Goal: Transaction & Acquisition: Book appointment/travel/reservation

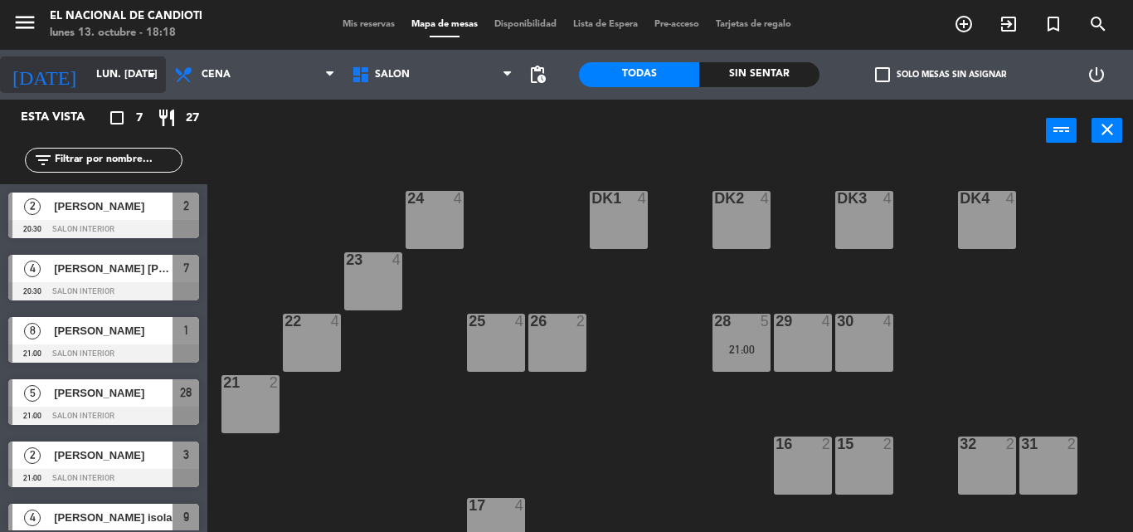
click at [149, 78] on icon "arrow_drop_down" at bounding box center [152, 75] width 20 height 20
click at [143, 71] on icon "arrow_drop_down" at bounding box center [152, 75] width 20 height 20
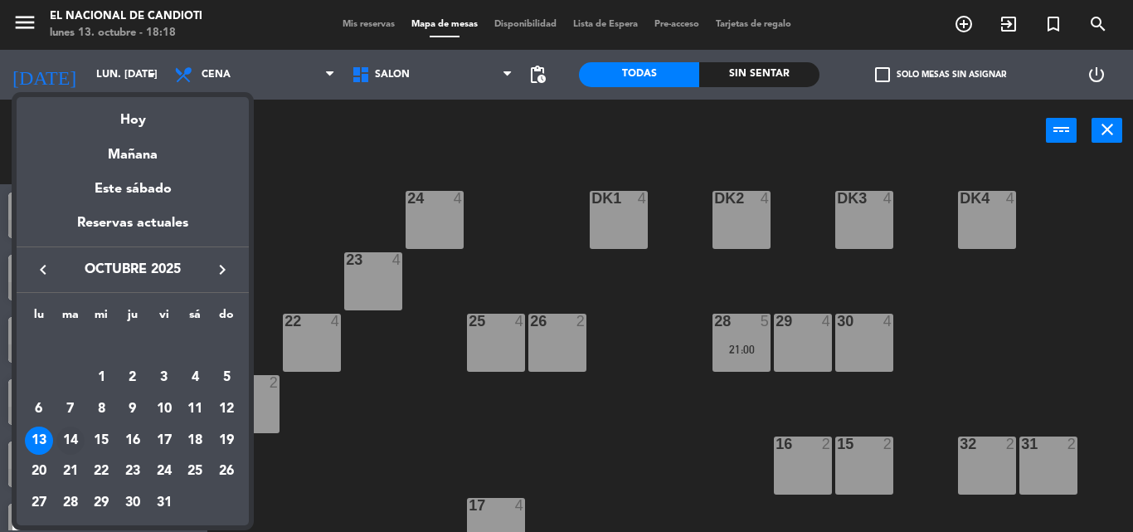
click at [76, 431] on div "14" at bounding box center [70, 440] width 28 height 28
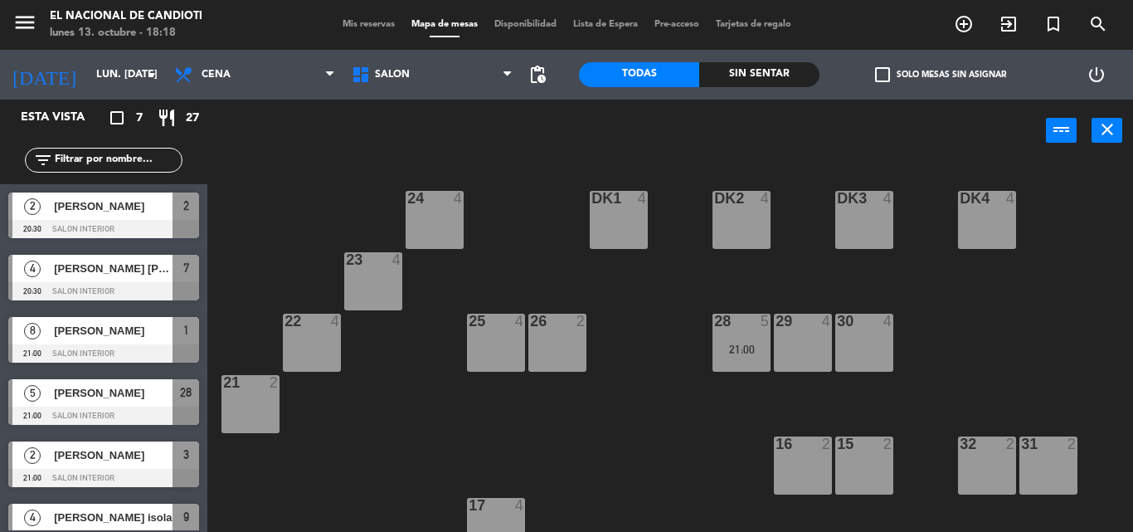
type input "[DATE] oct."
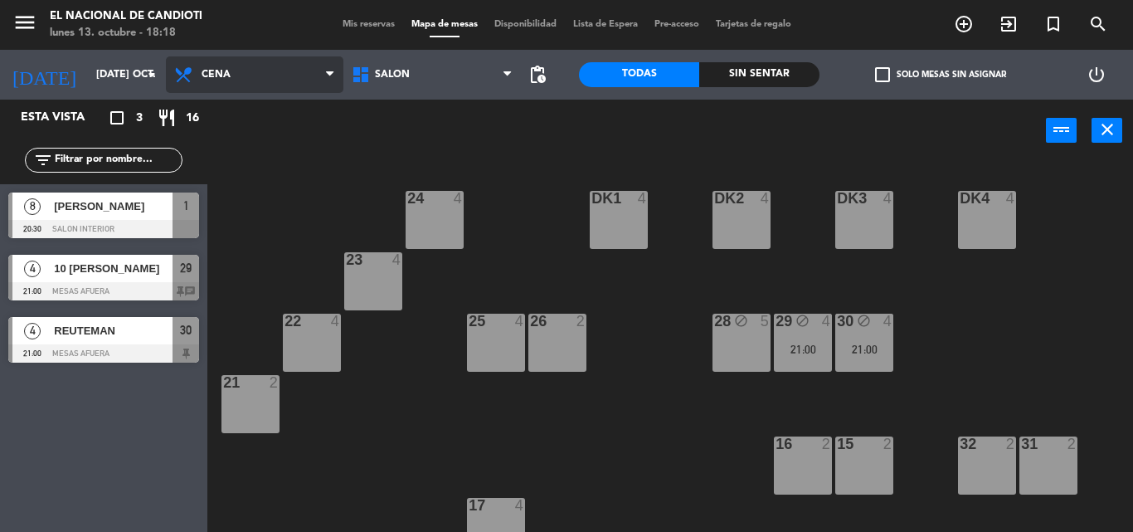
click at [265, 79] on span "Cena" at bounding box center [255, 74] width 178 height 37
click at [257, 144] on ng-component "menu El Nacional de Candioti lunes 13. octubre - 18:18 Mis reservas Mapa de mes…" at bounding box center [566, 266] width 1133 height 532
click at [547, 344] on div "26 2" at bounding box center [558, 343] width 58 height 58
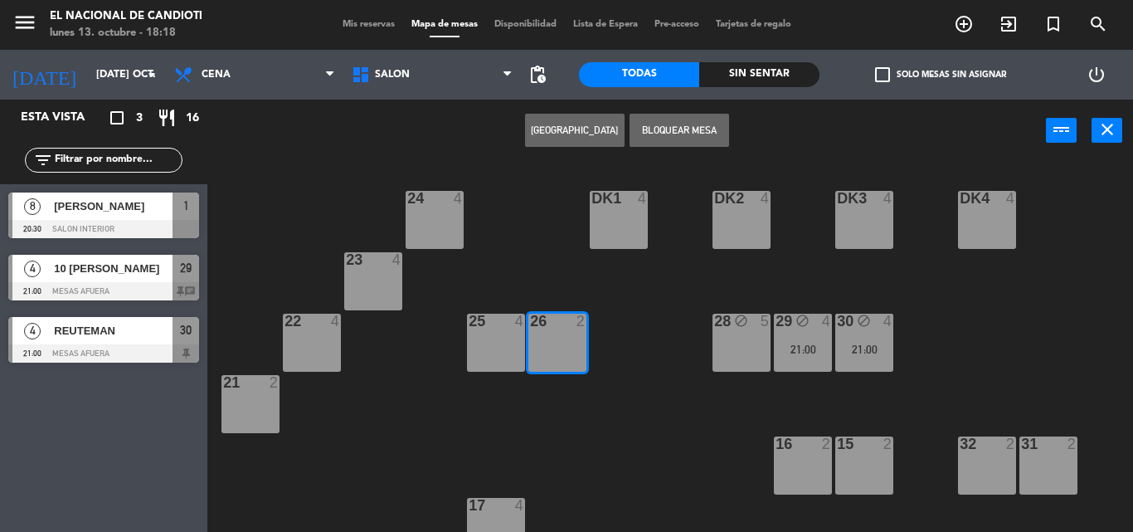
click at [573, 125] on button "[GEOGRAPHIC_DATA]" at bounding box center [575, 130] width 100 height 33
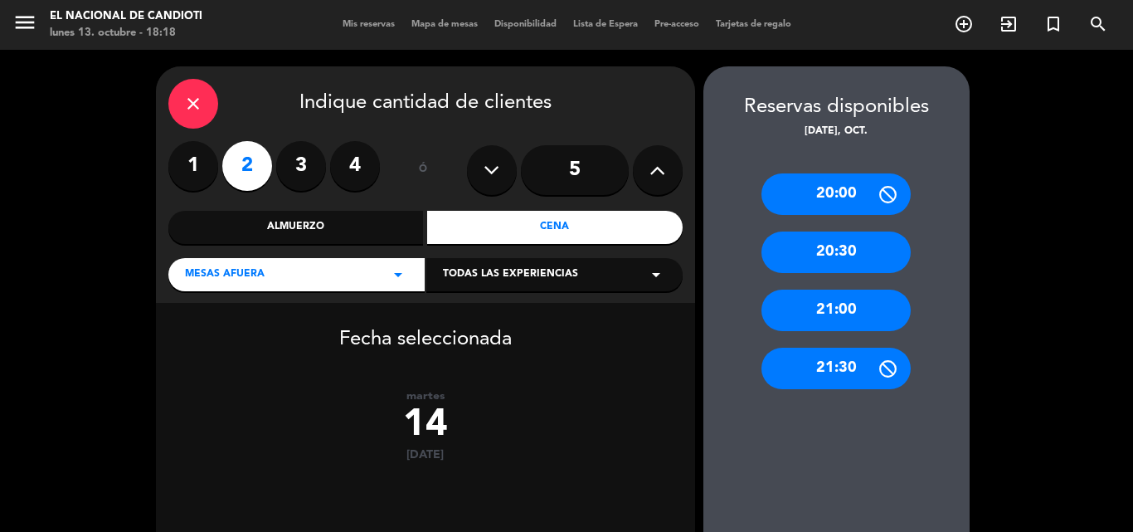
click at [850, 306] on div "21:00" at bounding box center [836, 310] width 149 height 41
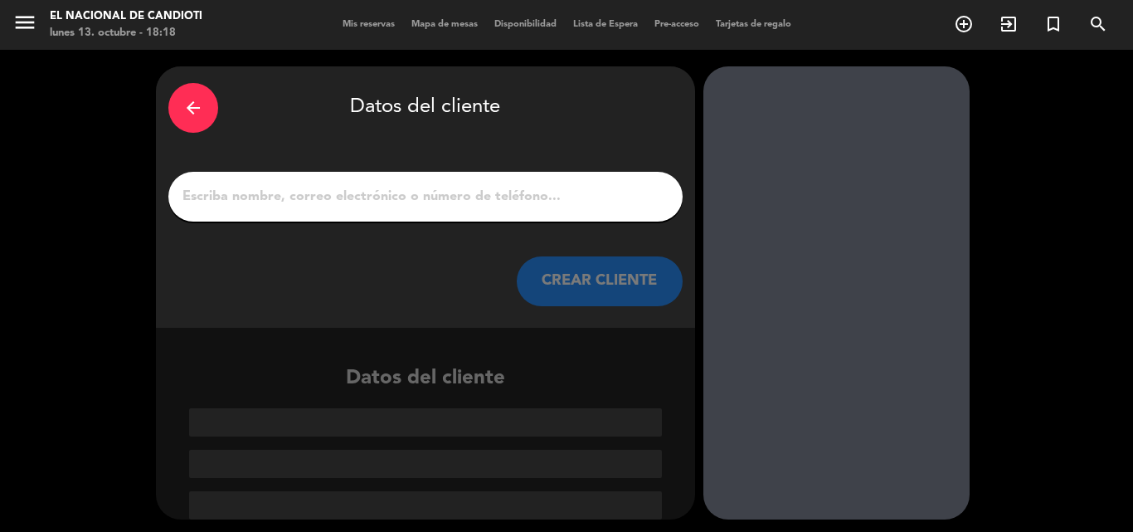
click at [228, 193] on input "1" at bounding box center [426, 196] width 490 height 23
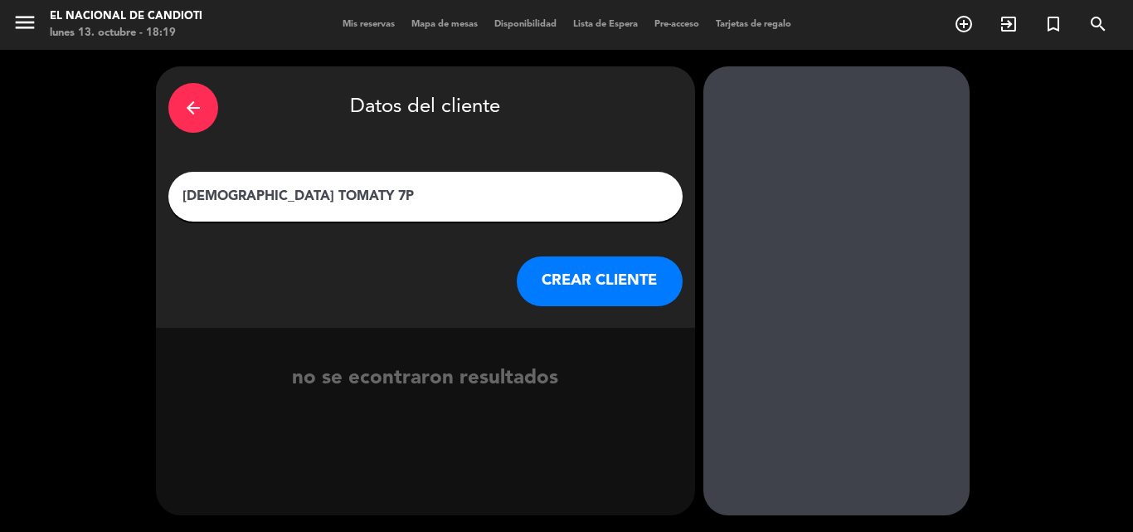
type input "[DEMOGRAPHIC_DATA] TOMATY 7P"
click at [614, 277] on button "CREAR CLIENTE" at bounding box center [600, 281] width 166 height 50
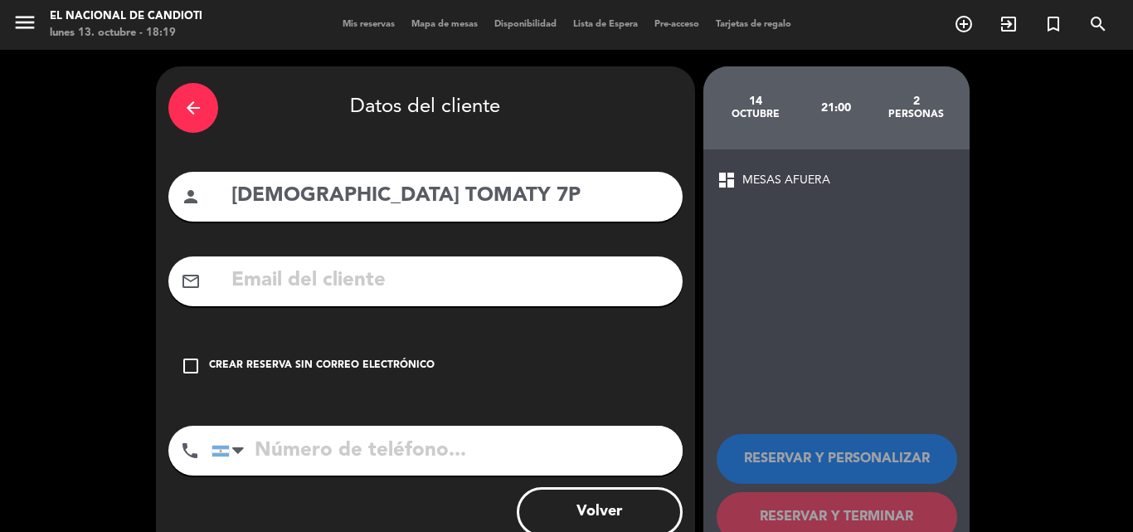
click at [194, 367] on icon "check_box_outline_blank" at bounding box center [191, 366] width 20 height 20
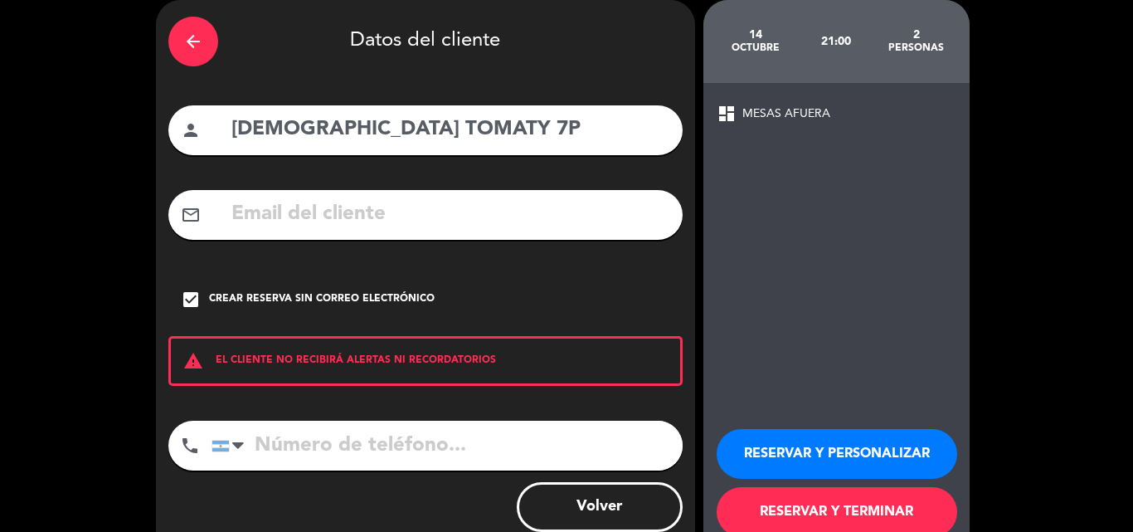
scroll to position [108, 0]
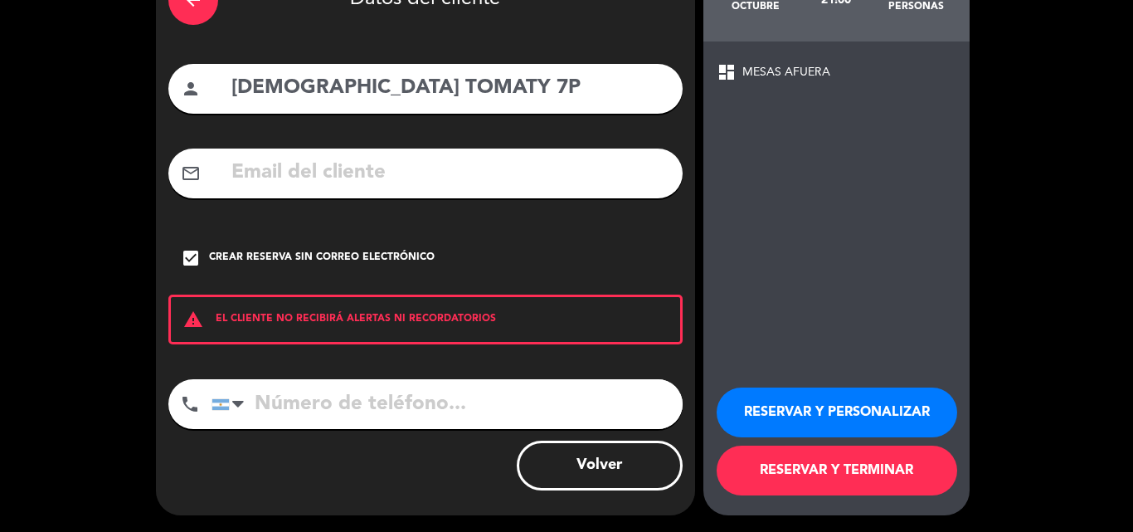
click at [823, 459] on button "RESERVAR Y TERMINAR" at bounding box center [837, 471] width 241 height 50
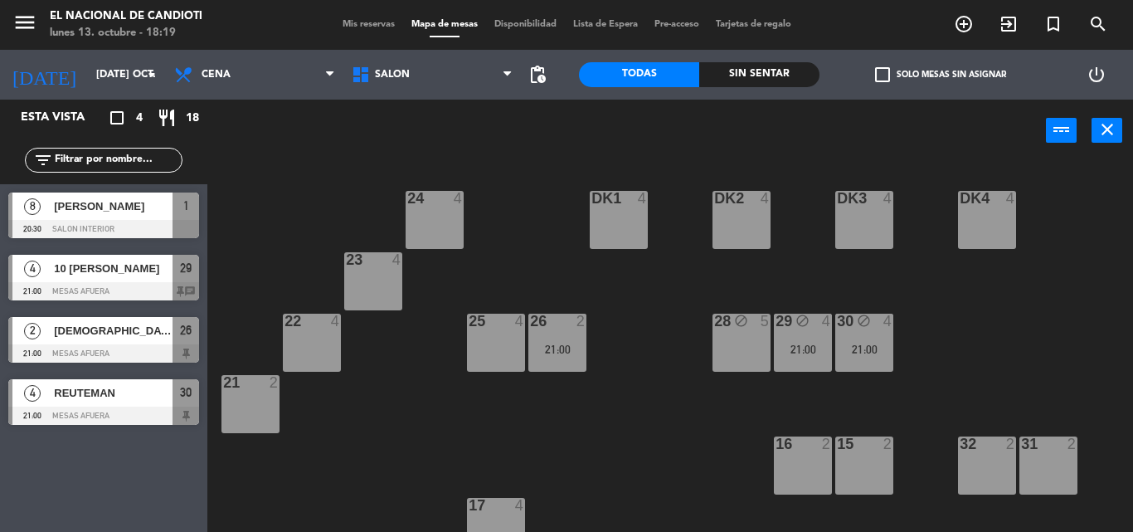
click at [497, 337] on div "25 4" at bounding box center [496, 343] width 58 height 58
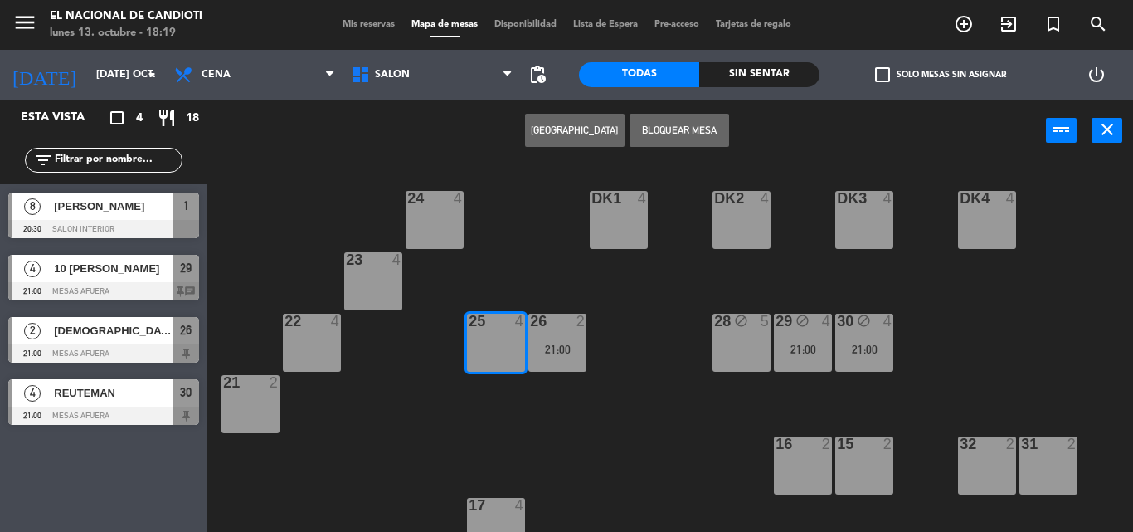
click at [470, 322] on div "25" at bounding box center [469, 321] width 1 height 15
click at [501, 324] on div at bounding box center [495, 321] width 27 height 15
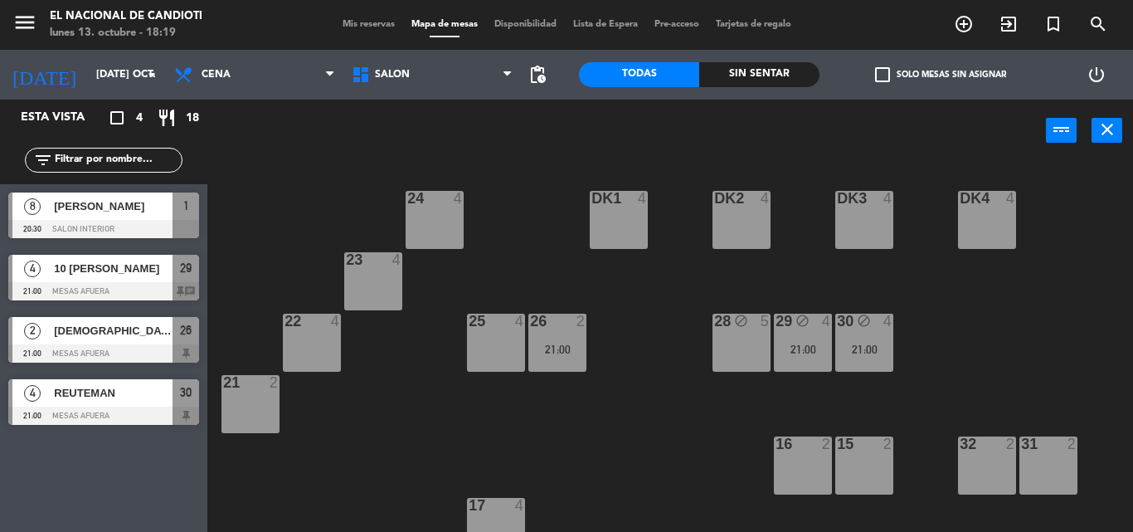
click at [502, 324] on div at bounding box center [495, 321] width 27 height 15
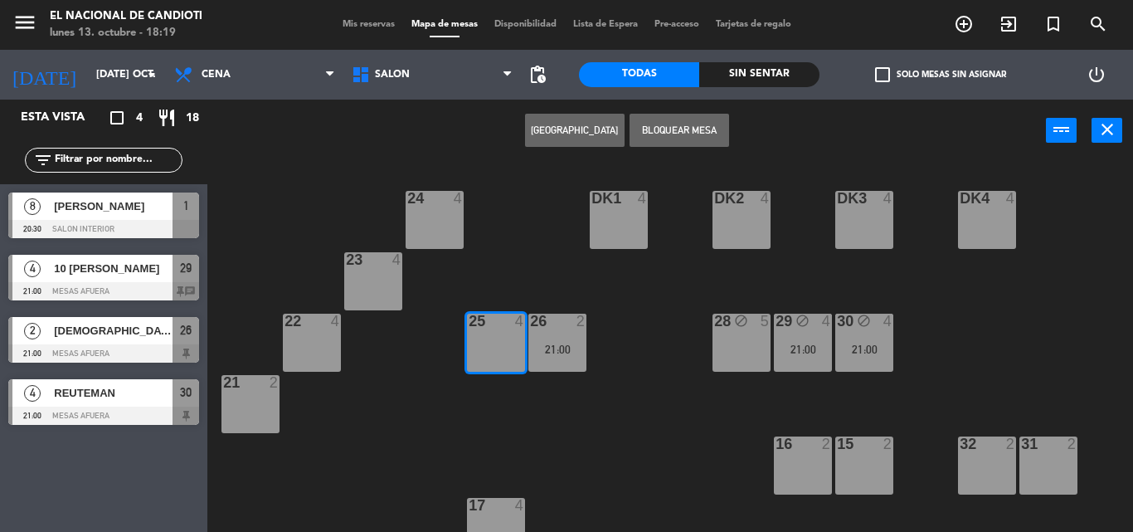
click at [562, 122] on button "[GEOGRAPHIC_DATA]" at bounding box center [575, 130] width 100 height 33
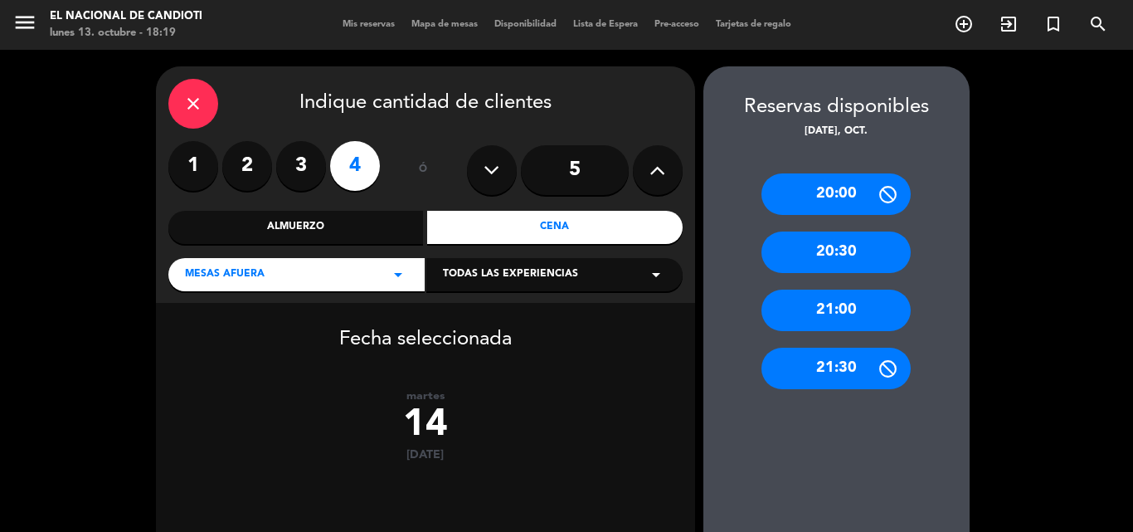
click at [788, 303] on div "21:00" at bounding box center [836, 310] width 149 height 41
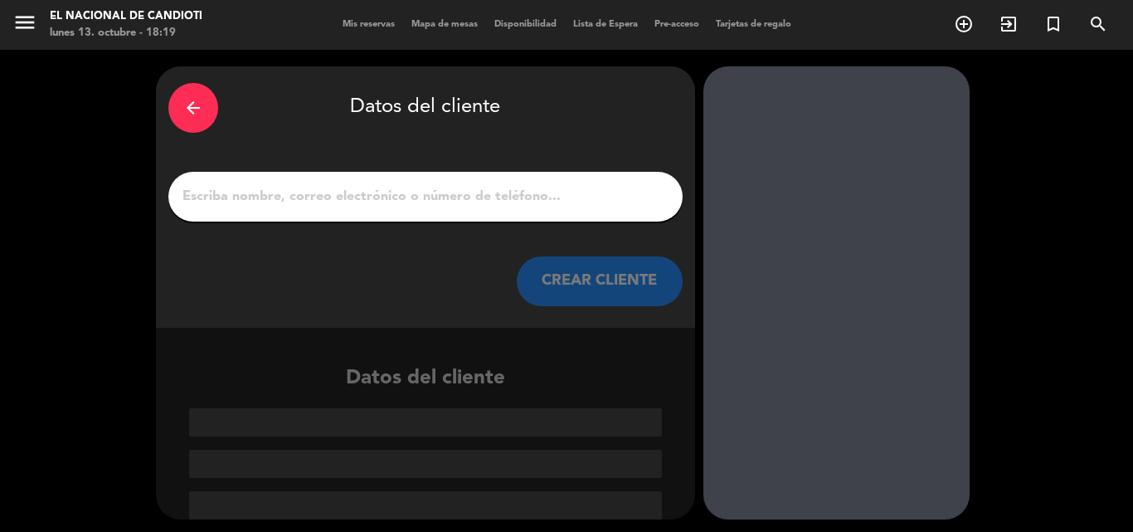
click at [237, 200] on input "1" at bounding box center [426, 196] width 490 height 23
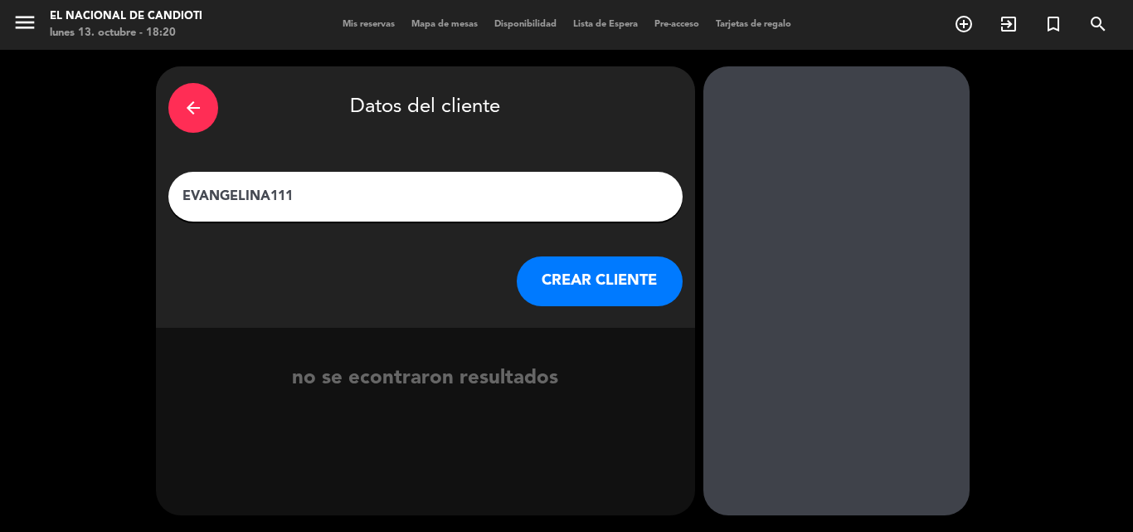
type input "EVANGELINA111"
click at [553, 268] on button "CREAR CLIENTE" at bounding box center [600, 281] width 166 height 50
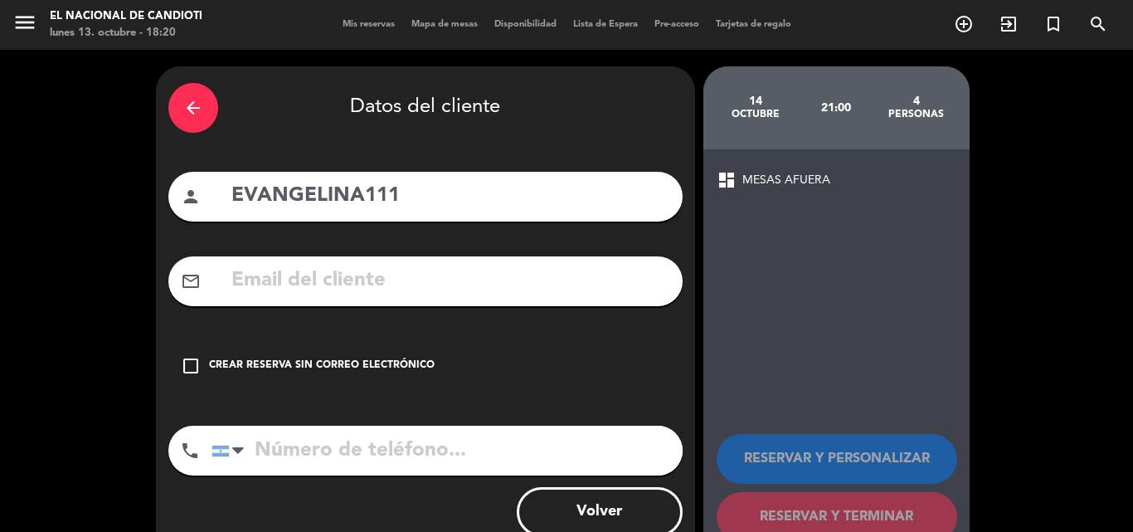
click at [408, 205] on input "EVANGELINA111" at bounding box center [450, 196] width 441 height 34
type input "[PERSON_NAME]"
click at [196, 368] on icon "check_box_outline_blank" at bounding box center [191, 366] width 20 height 20
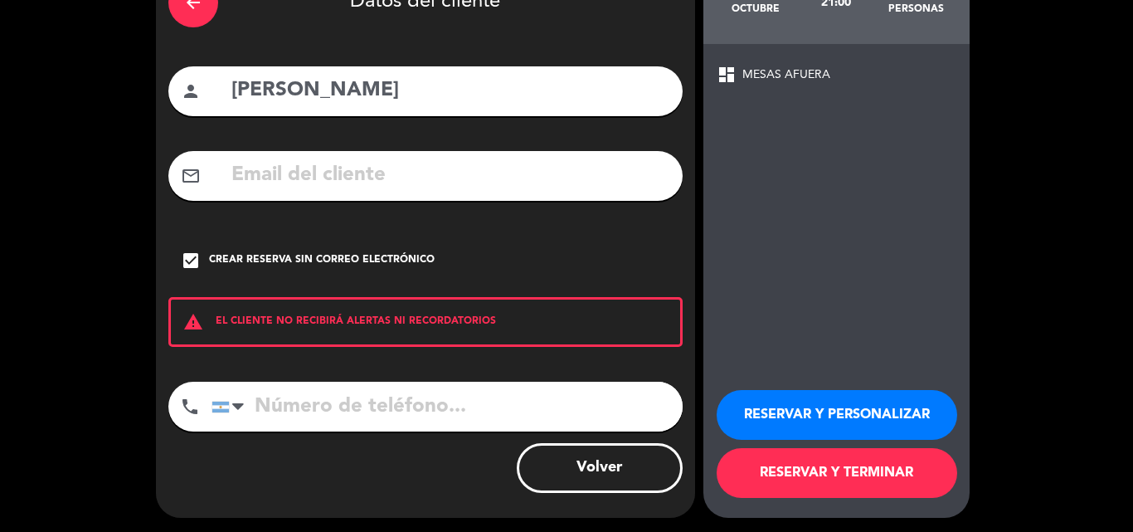
scroll to position [108, 0]
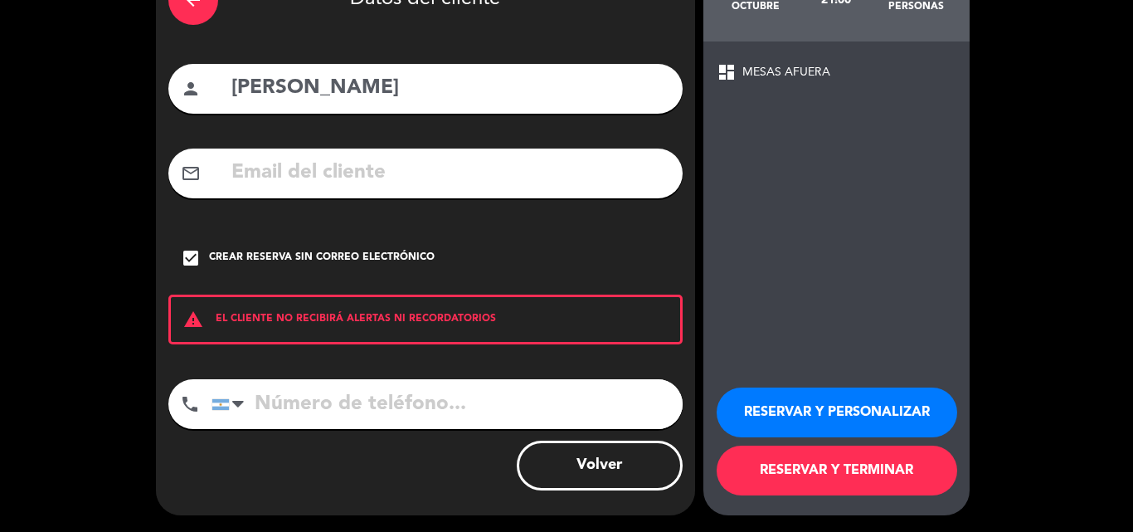
click at [831, 469] on button "RESERVAR Y TERMINAR" at bounding box center [837, 471] width 241 height 50
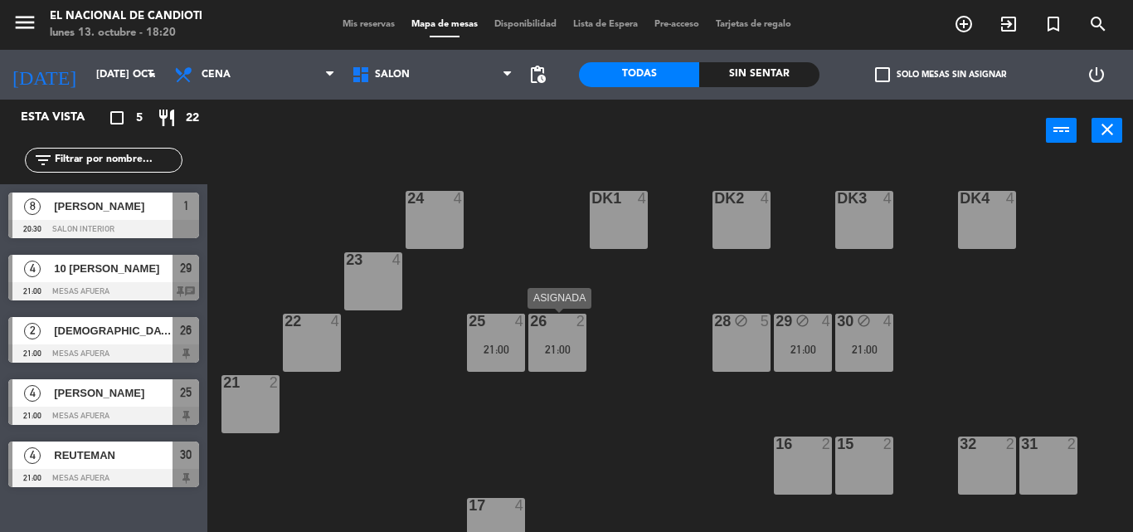
click at [538, 340] on div "26 2 21:00" at bounding box center [558, 343] width 58 height 58
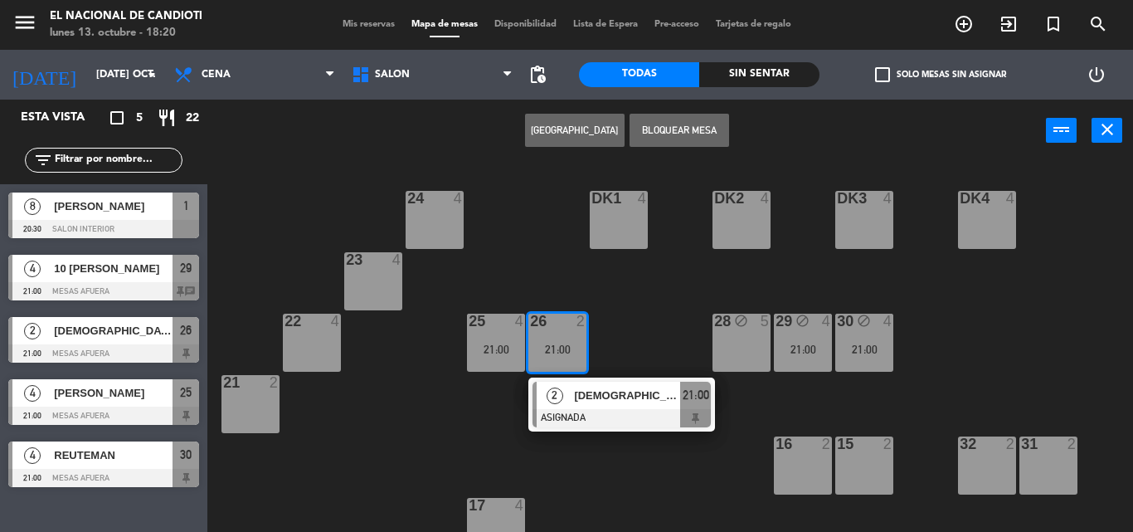
click at [537, 340] on div "26 2 21:00" at bounding box center [558, 343] width 58 height 58
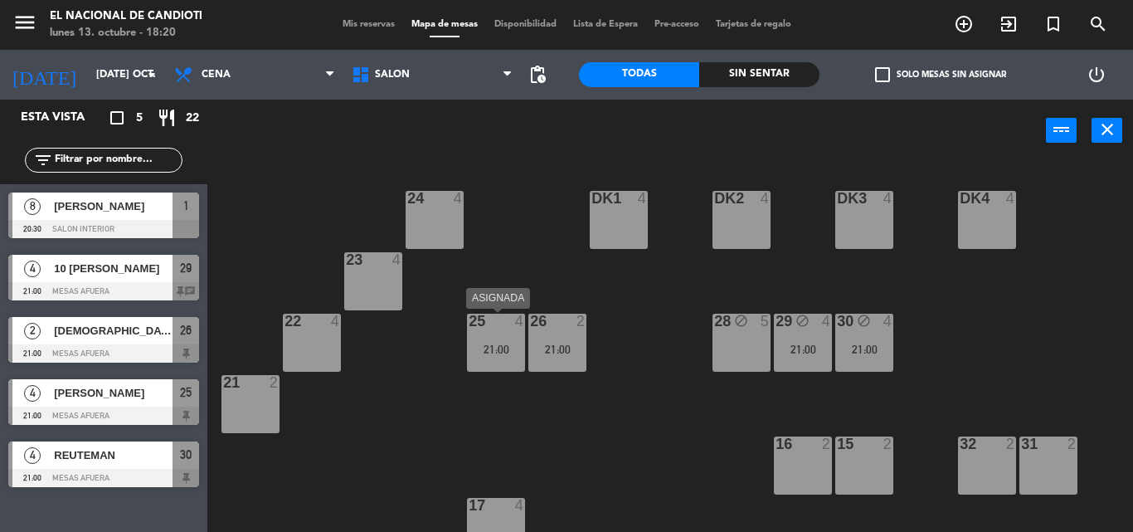
click at [509, 348] on div "21:00" at bounding box center [496, 349] width 58 height 12
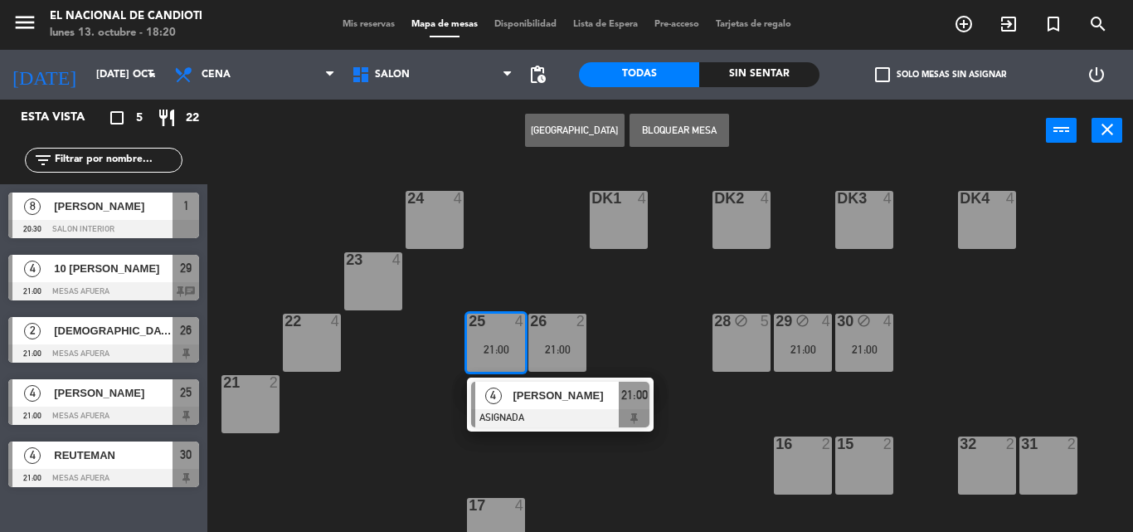
click at [509, 348] on div "21:00" at bounding box center [496, 349] width 58 height 12
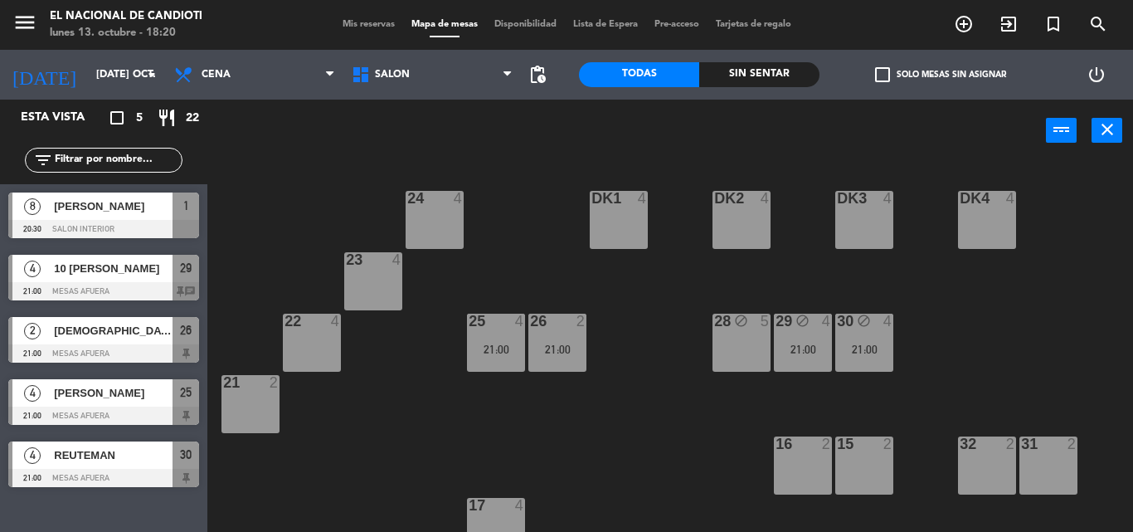
click at [571, 336] on div "26 2 21:00" at bounding box center [558, 343] width 58 height 58
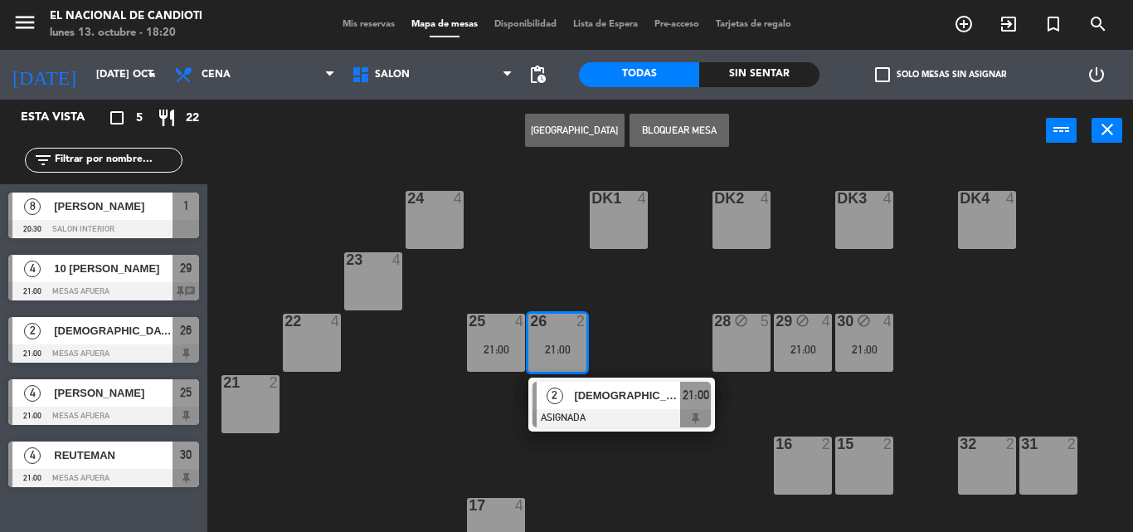
click at [583, 392] on div "2 [DEMOGRAPHIC_DATA] TOMATY 7P ASIGNADA 21:00" at bounding box center [622, 405] width 212 height 54
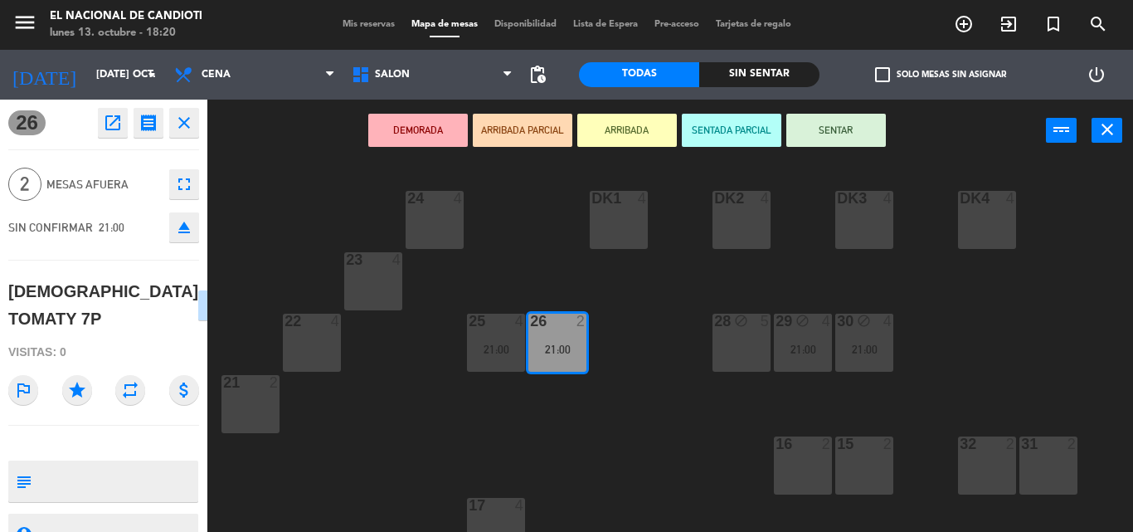
click at [561, 322] on div at bounding box center [556, 321] width 27 height 15
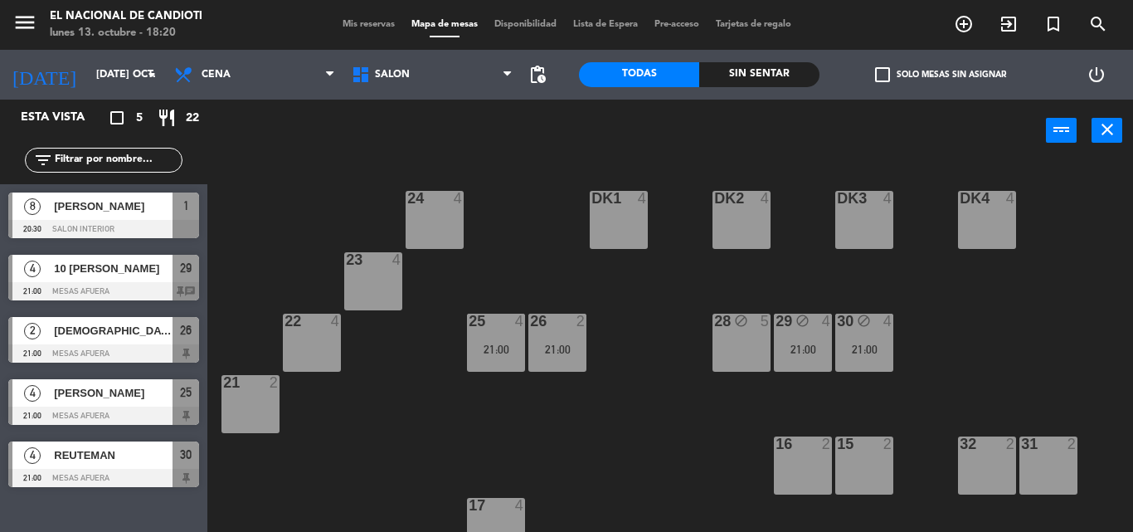
click at [730, 362] on div "28 block 5" at bounding box center [742, 343] width 58 height 58
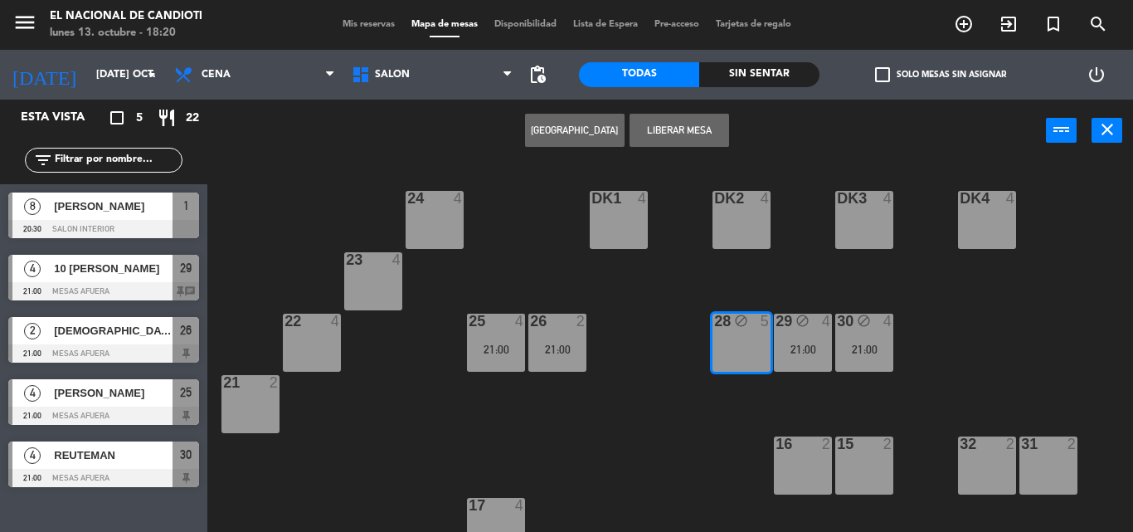
drag, startPoint x: 558, startPoint y: 328, endPoint x: 570, endPoint y: 295, distance: 34.4
click at [558, 327] on div at bounding box center [556, 321] width 27 height 15
drag, startPoint x: 558, startPoint y: 314, endPoint x: 553, endPoint y: 326, distance: 12.6
click at [558, 322] on div "26 2 21:00" at bounding box center [558, 343] width 58 height 58
drag, startPoint x: 541, startPoint y: 325, endPoint x: 550, endPoint y: 326, distance: 9.2
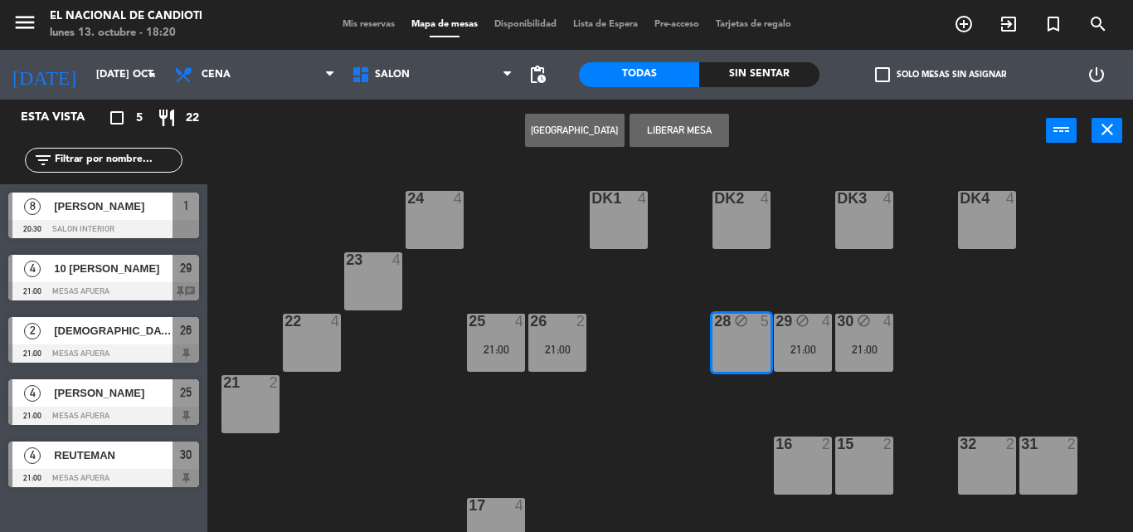
click at [548, 325] on div "26 2" at bounding box center [557, 321] width 83 height 15
click at [743, 347] on div "28 block 5" at bounding box center [742, 343] width 58 height 58
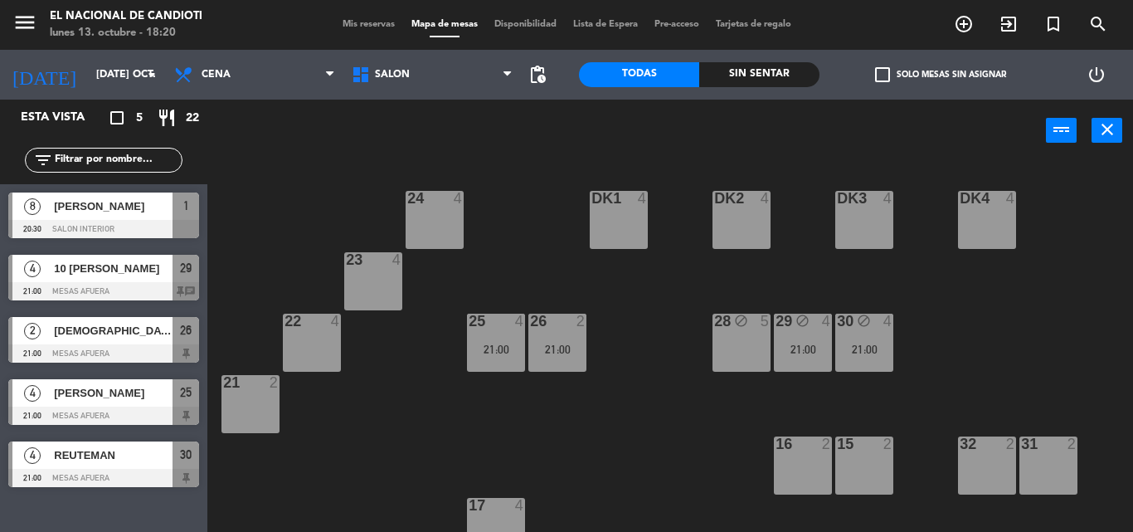
click at [566, 355] on div "21:00" at bounding box center [558, 349] width 58 height 12
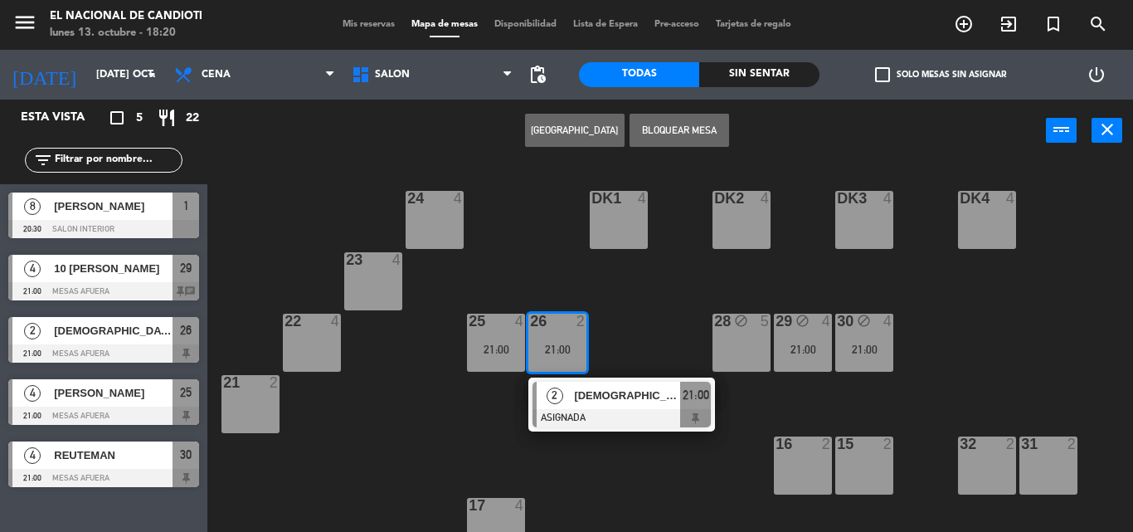
click at [492, 348] on div "21:00" at bounding box center [496, 349] width 58 height 12
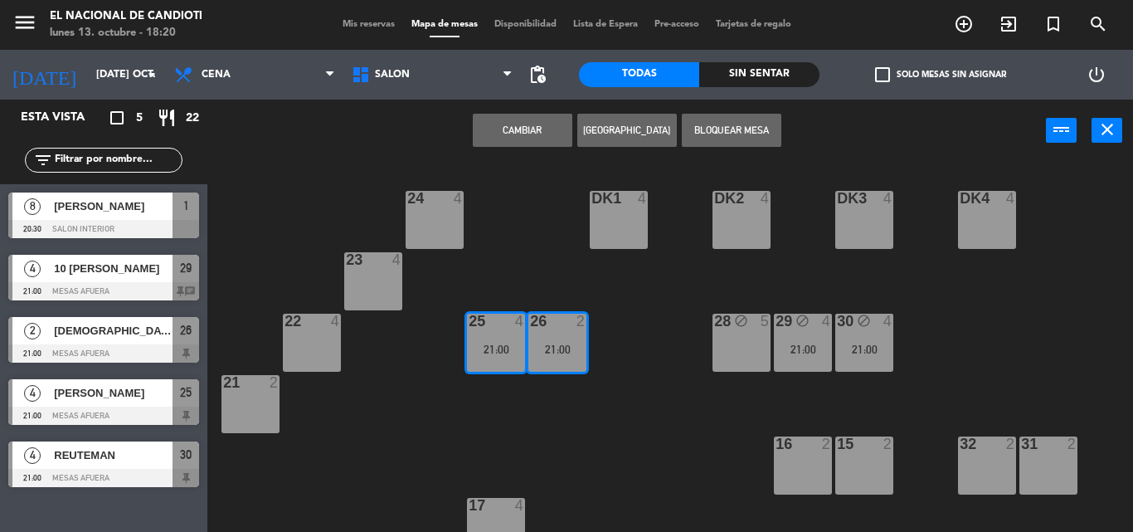
click at [708, 125] on button "Bloquear Mesa" at bounding box center [732, 130] width 100 height 33
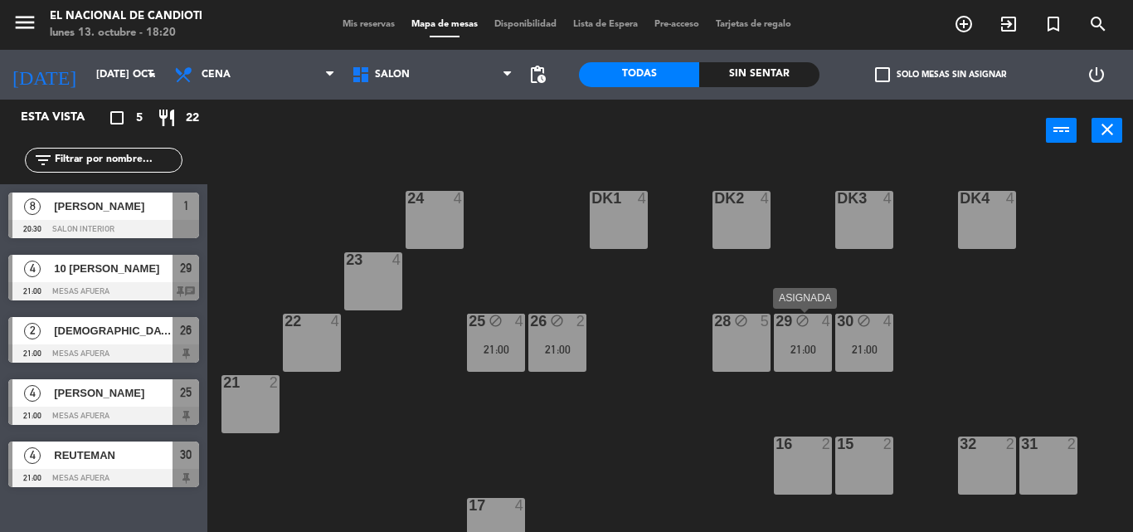
click at [797, 337] on div "29 block 4 21:00" at bounding box center [803, 343] width 58 height 58
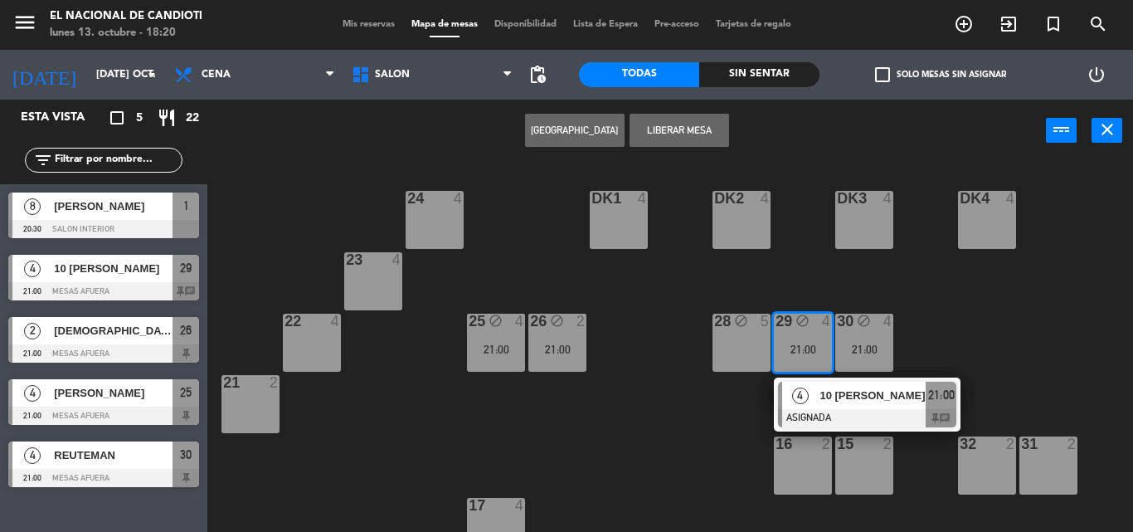
click at [797, 337] on div "29 block 4 21:00" at bounding box center [803, 343] width 58 height 58
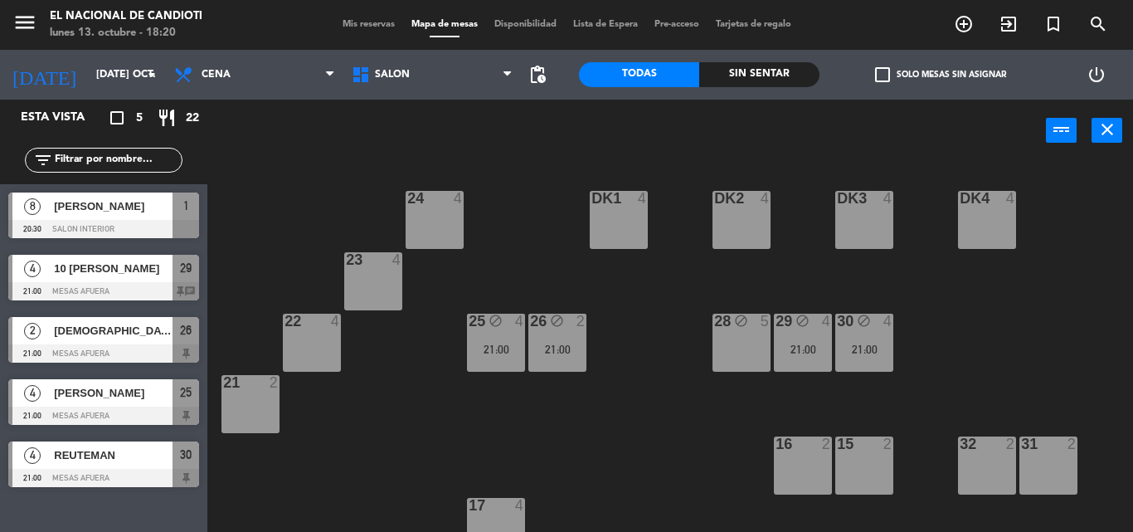
click at [742, 336] on div "28 block 5" at bounding box center [742, 343] width 58 height 58
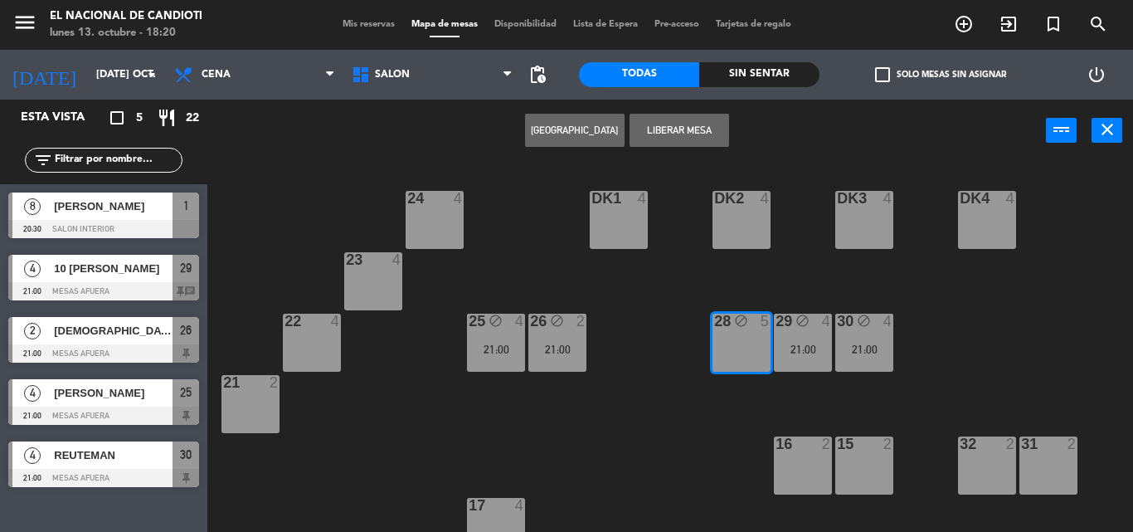
click at [793, 329] on div "block" at bounding box center [802, 322] width 27 height 16
click at [801, 334] on div "29 block 4 21:00" at bounding box center [803, 343] width 58 height 58
click at [806, 331] on div "29 block 4 21:00" at bounding box center [803, 343] width 58 height 58
click at [754, 334] on div "28 block 5" at bounding box center [742, 343] width 58 height 58
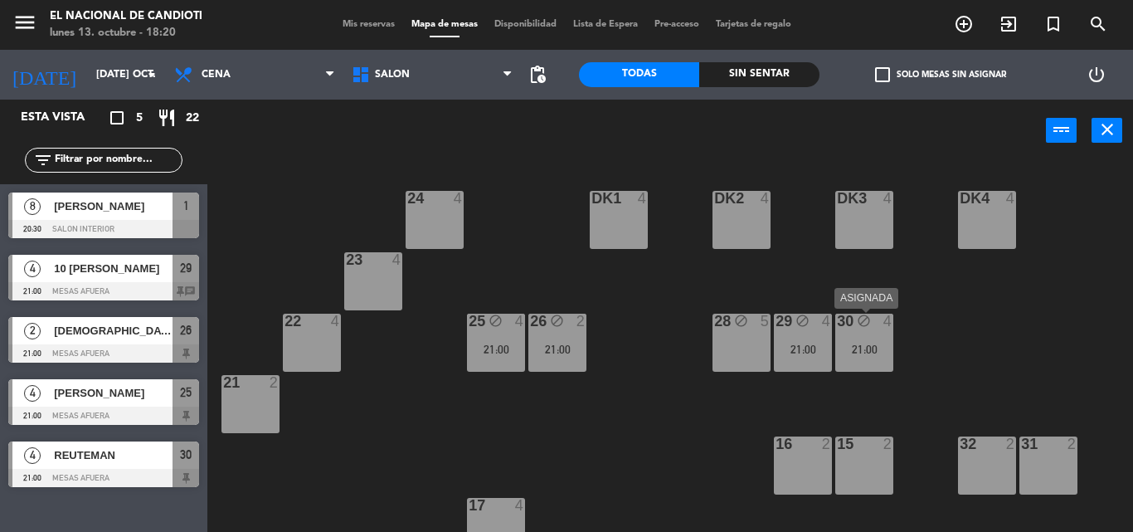
click at [854, 326] on div "block" at bounding box center [863, 322] width 27 height 16
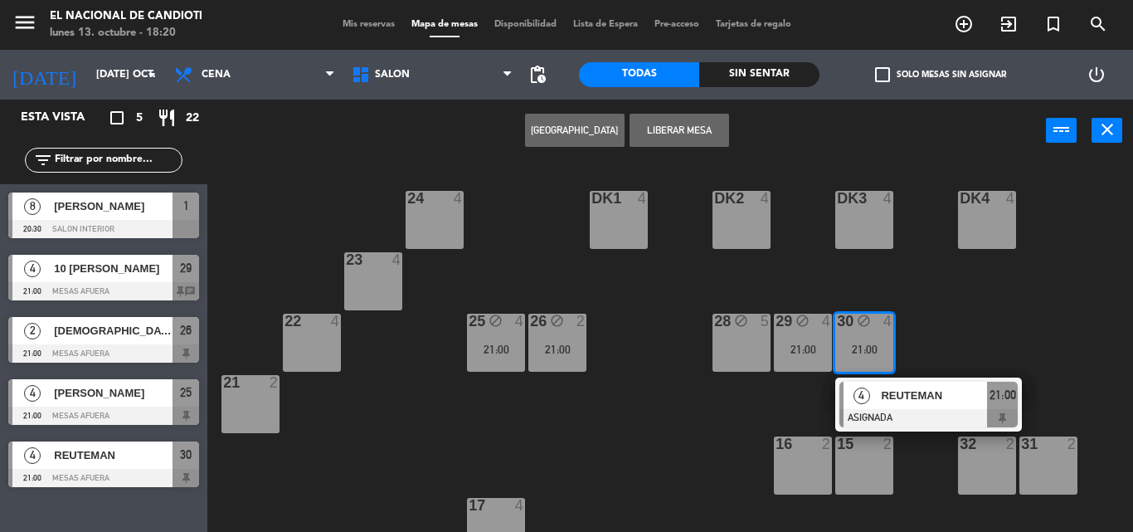
click at [854, 326] on div "block" at bounding box center [863, 322] width 27 height 16
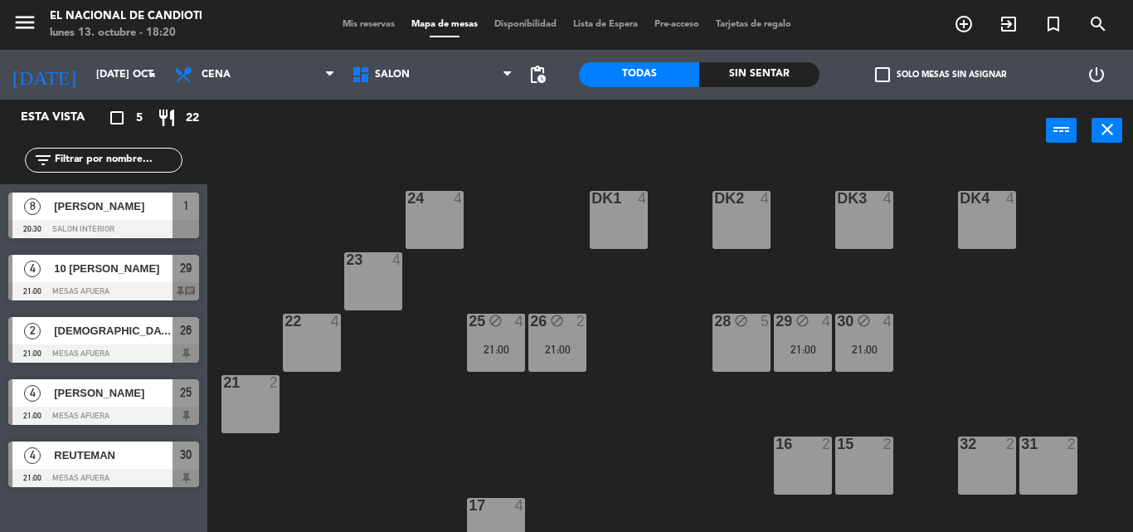
click at [797, 340] on div "29 block 4 21:00" at bounding box center [803, 343] width 58 height 58
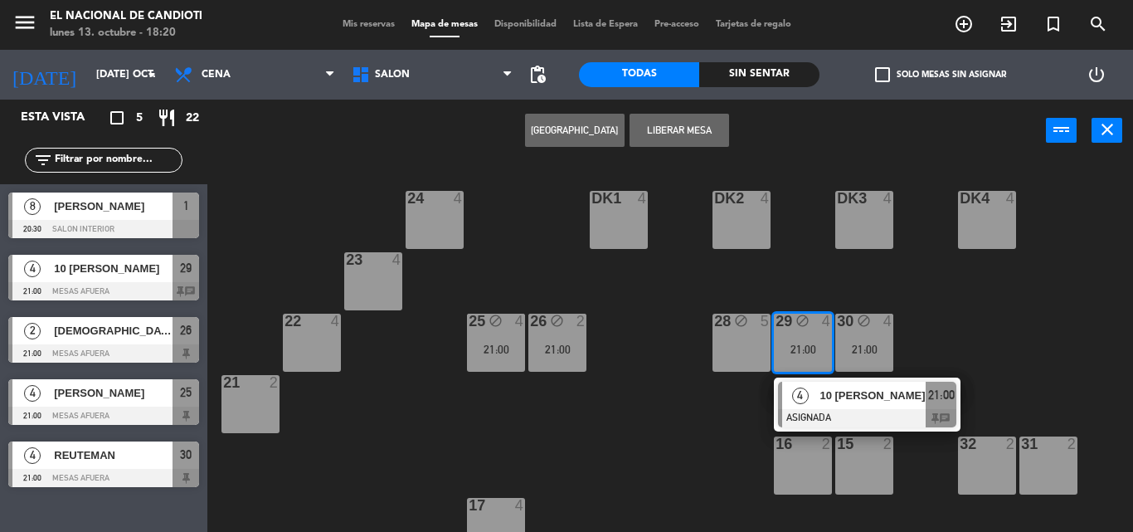
click at [797, 340] on div "29 block 4 21:00" at bounding box center [803, 343] width 58 height 58
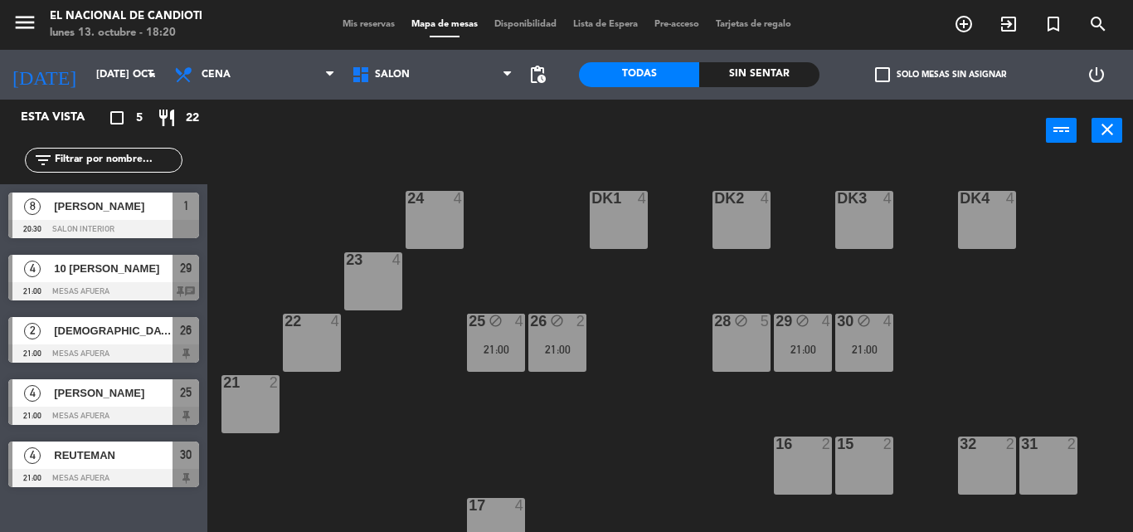
click at [755, 347] on div "28 block 5" at bounding box center [742, 343] width 58 height 58
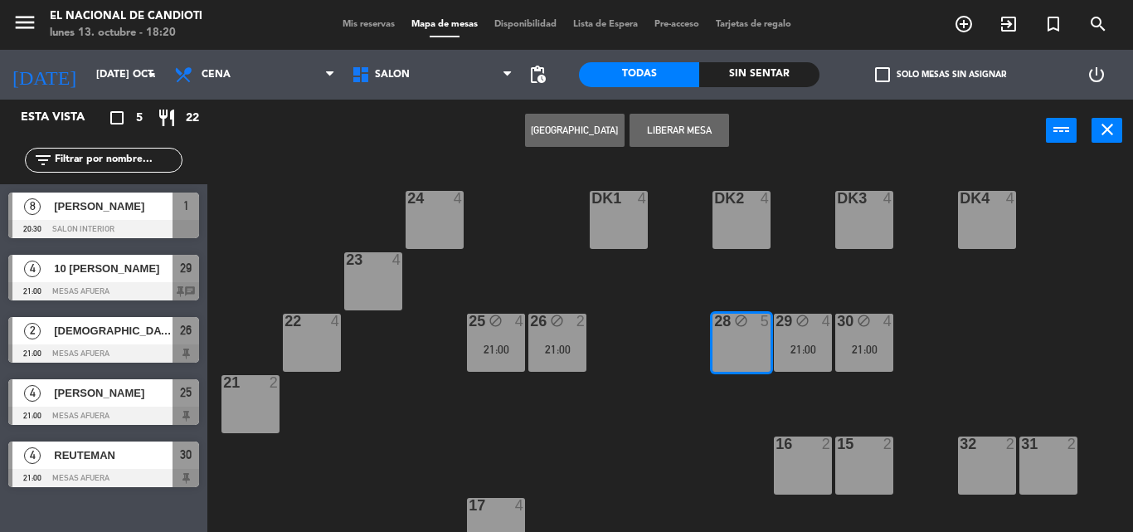
click at [580, 128] on button "[GEOGRAPHIC_DATA]" at bounding box center [575, 130] width 100 height 33
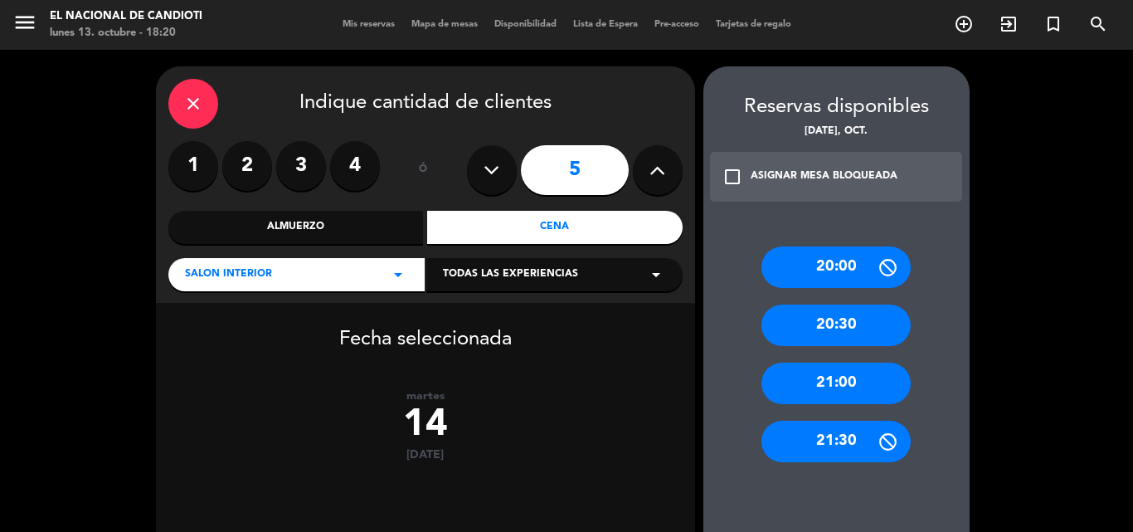
click at [794, 377] on div "21:00" at bounding box center [836, 383] width 149 height 41
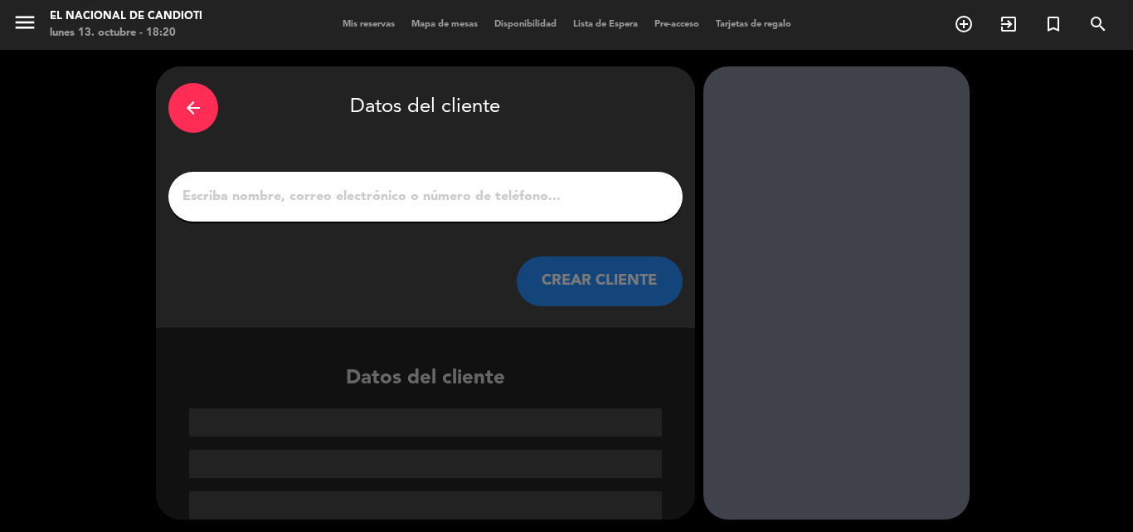
click at [375, 199] on input "1" at bounding box center [426, 196] width 490 height 23
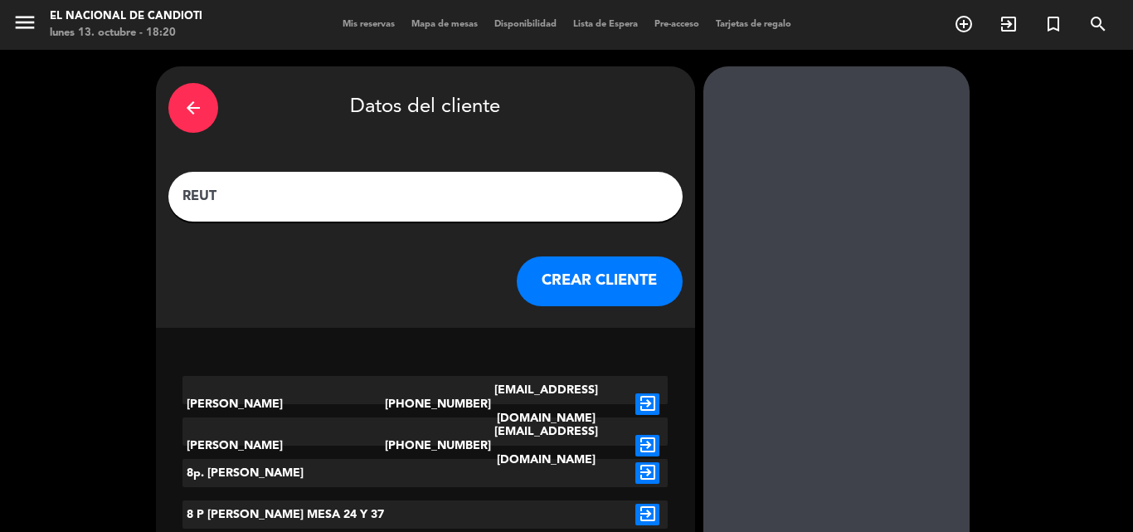
type input "REUT"
click at [593, 270] on button "CREAR CLIENTE" at bounding box center [600, 281] width 166 height 50
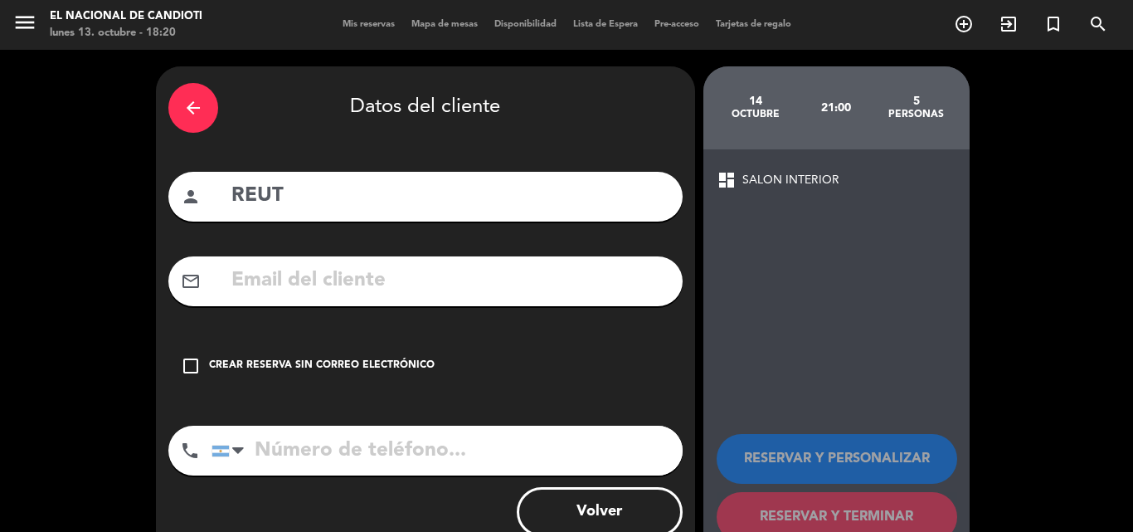
click at [195, 364] on icon "check_box_outline_blank" at bounding box center [191, 366] width 20 height 20
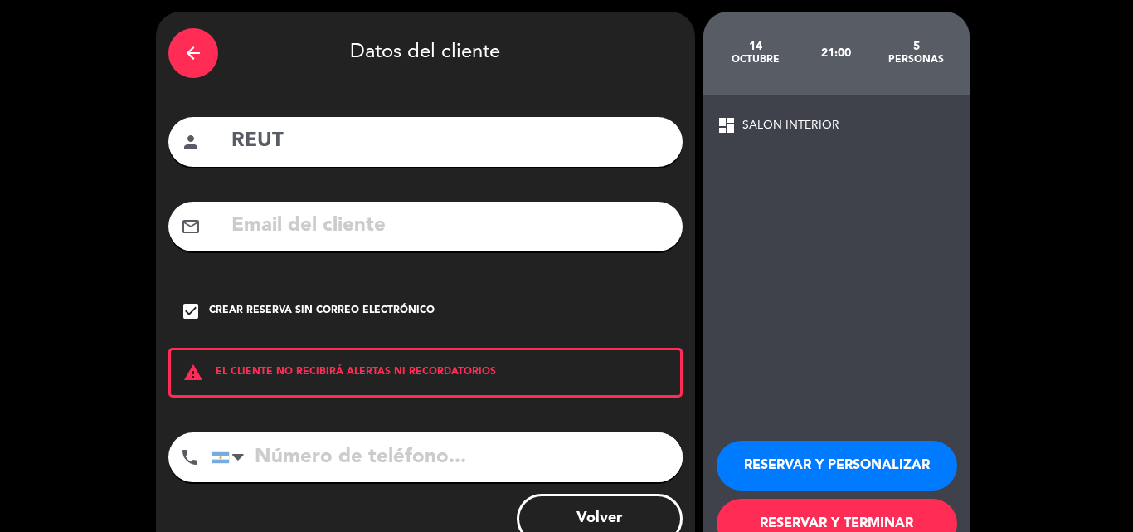
scroll to position [108, 0]
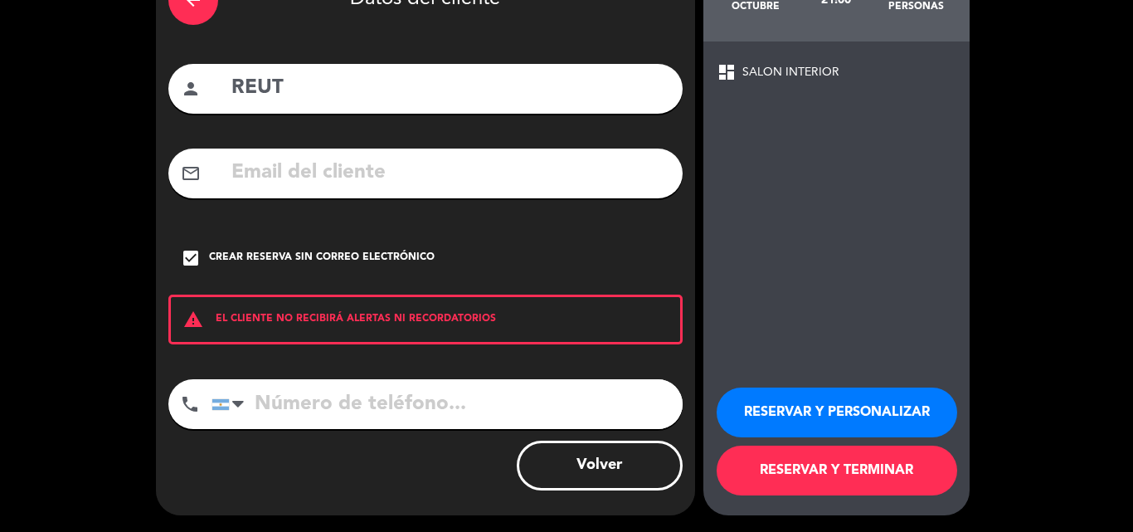
click at [813, 457] on button "RESERVAR Y TERMINAR" at bounding box center [837, 471] width 241 height 50
click at [813, 457] on div "14 octubre 21:00 5 personas dashboard SALON INTERIOR RESERVAR Y PERSONALIZAR RE…" at bounding box center [837, 237] width 266 height 557
